Goal: Ask a question

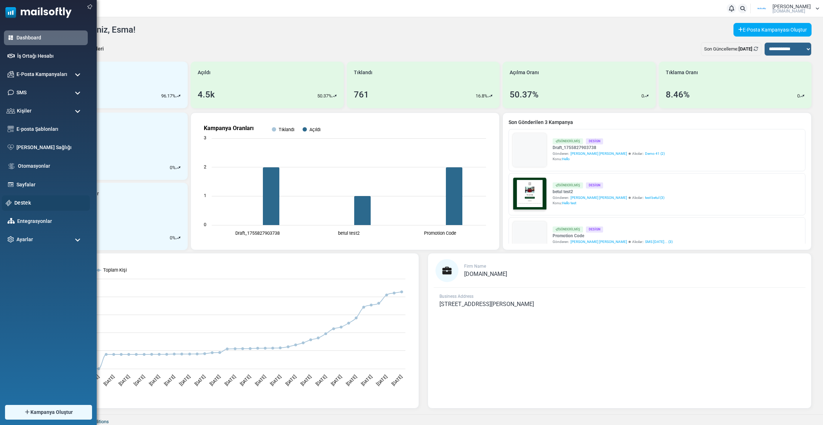
click at [21, 202] on link "Destek" at bounding box center [50, 203] width 72 height 8
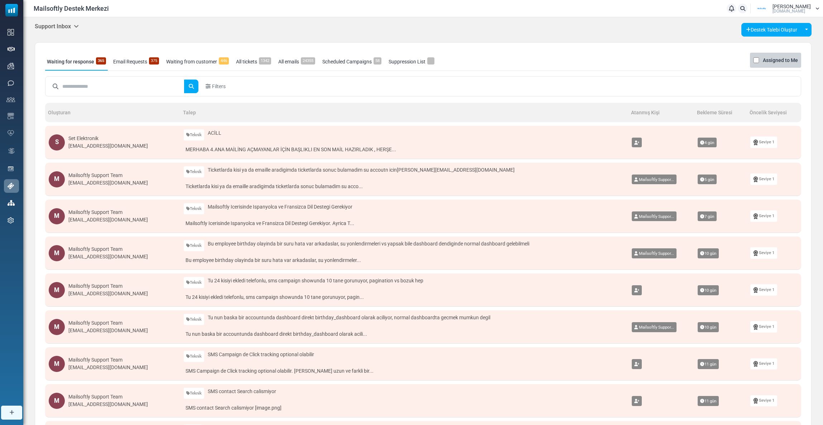
click at [59, 28] on h5 "Support Inbox" at bounding box center [57, 26] width 44 height 7
click at [92, 67] on link "Control Panel" at bounding box center [115, 67] width 61 height 13
